Goal: Navigation & Orientation: Find specific page/section

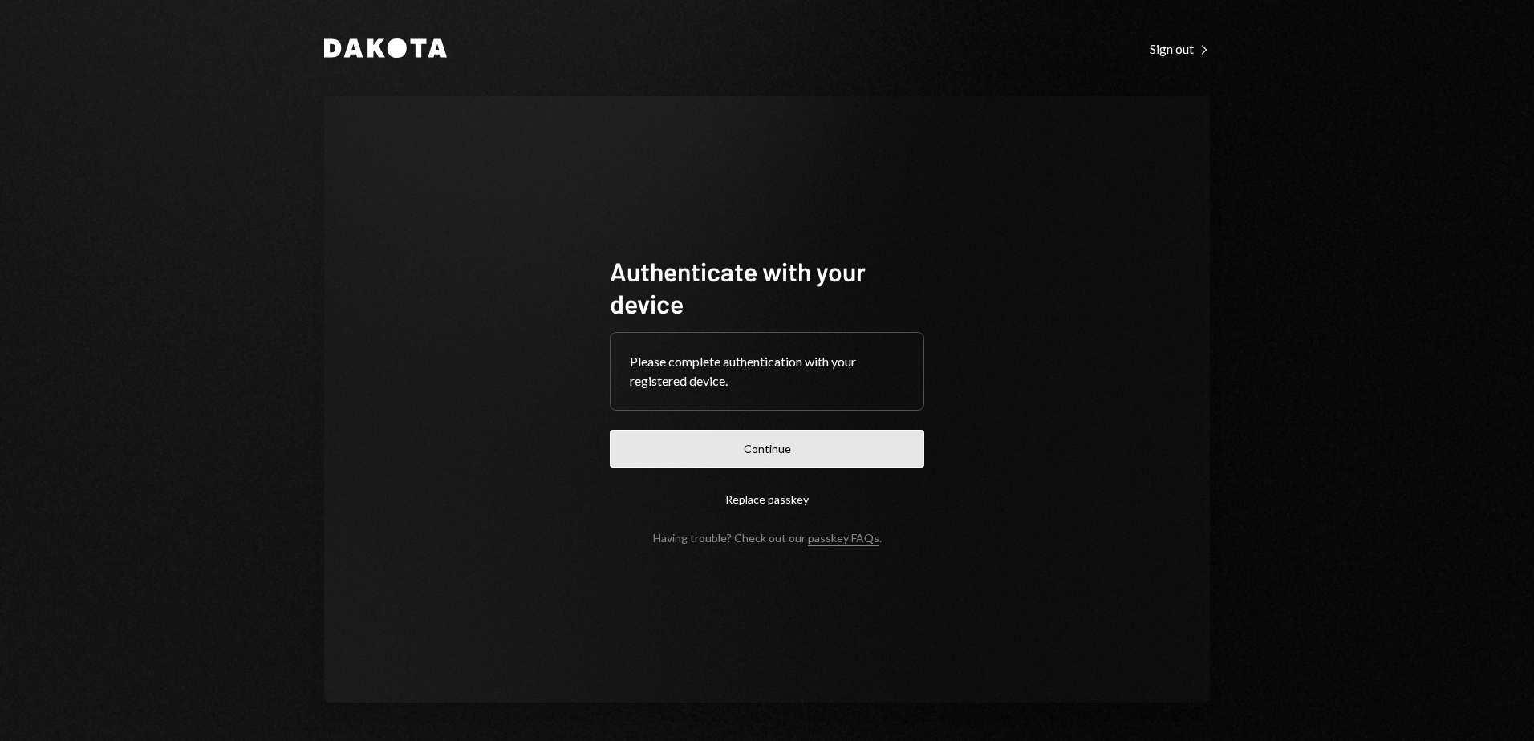
click at [841, 452] on button "Continue" at bounding box center [767, 449] width 314 height 38
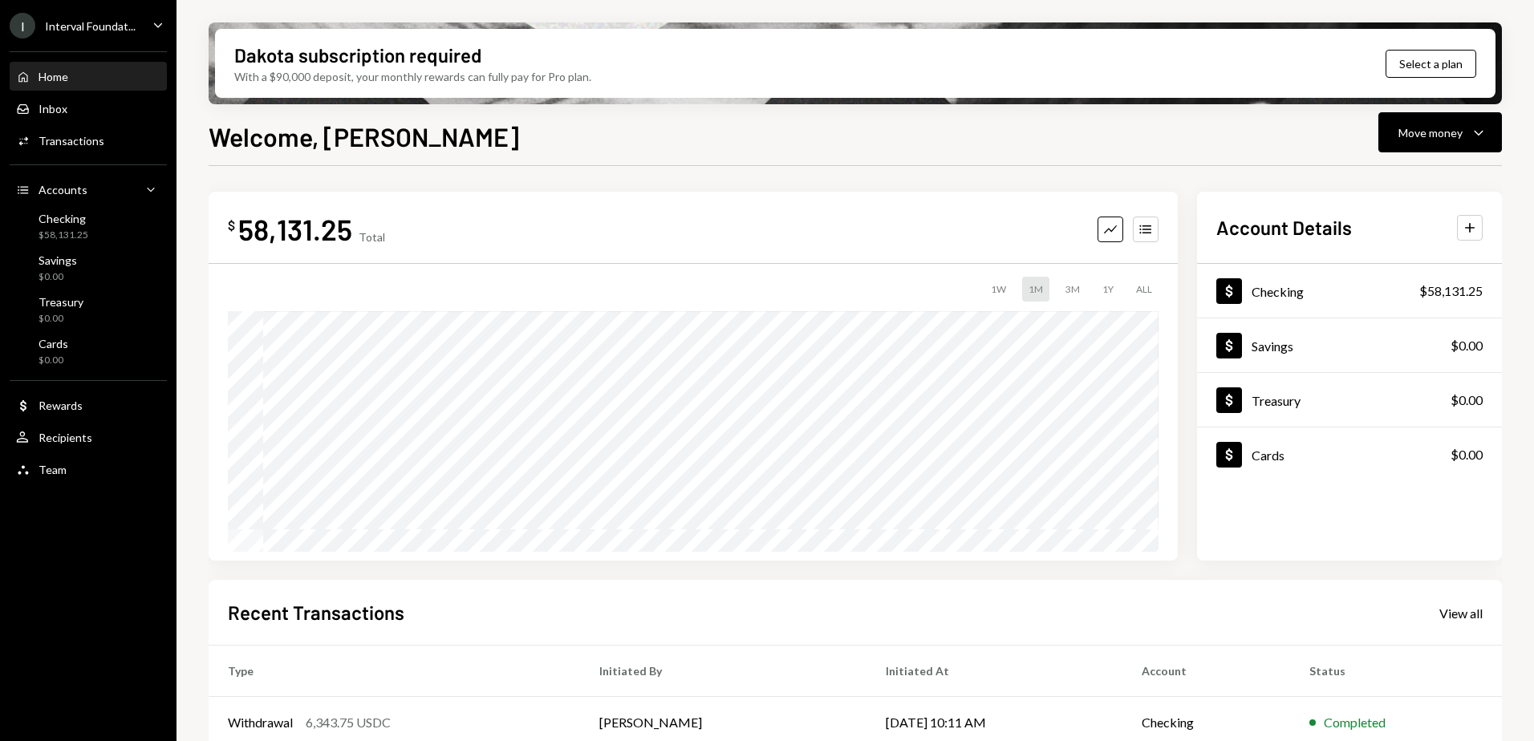
click at [142, 23] on div "I Interval Foundat... Caret Down" at bounding box center [88, 26] width 176 height 26
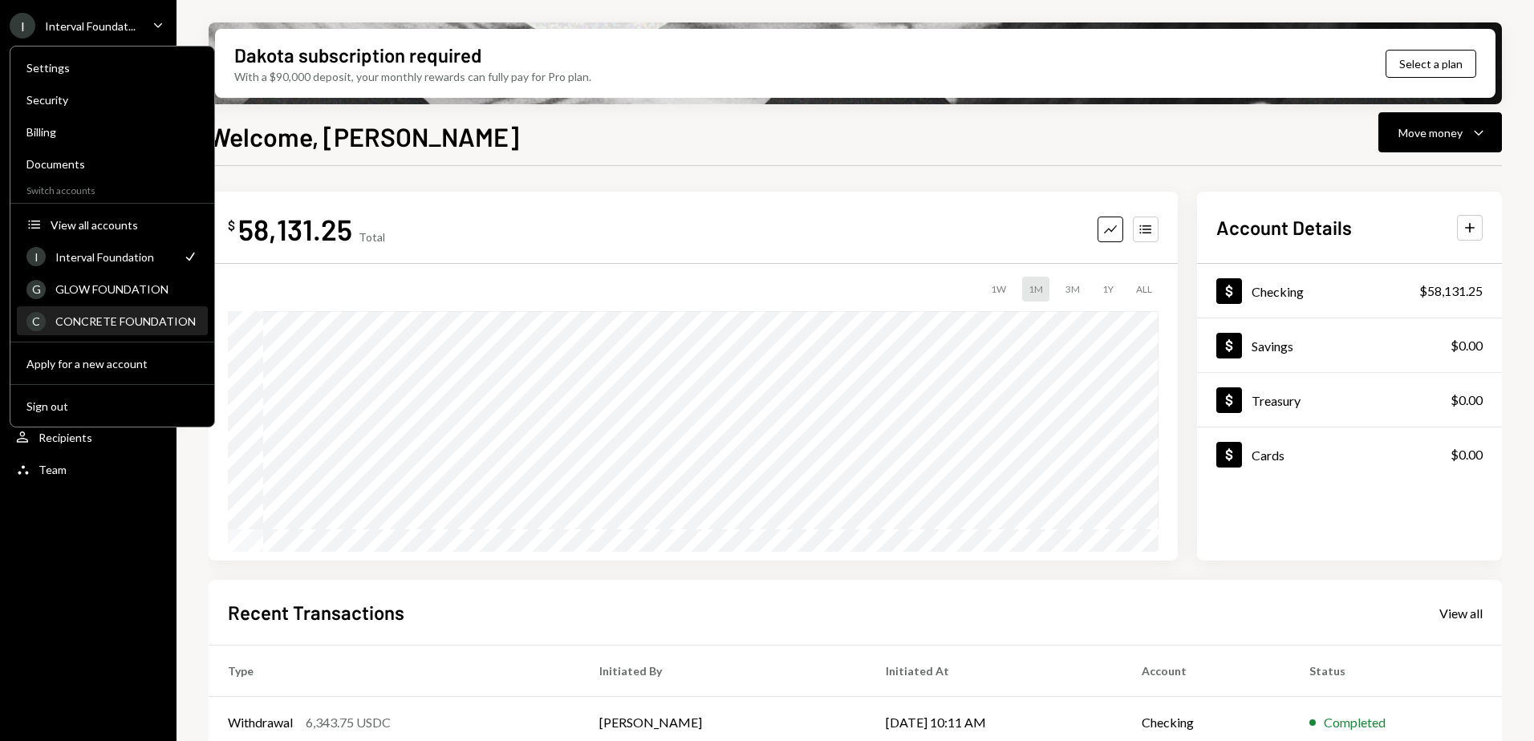
click at [121, 316] on div "CONCRETE FOUNDATION" at bounding box center [126, 321] width 143 height 14
